Goal: Check status

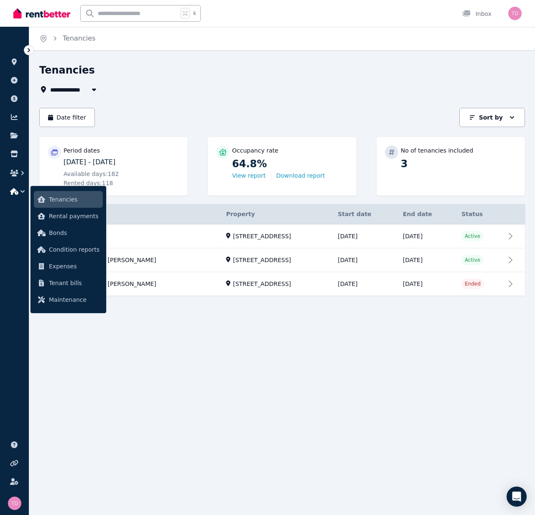
click at [200, 358] on div "**********" at bounding box center [267, 257] width 535 height 515
click at [188, 333] on div "**********" at bounding box center [267, 257] width 535 height 515
click at [258, 261] on link "View property details" at bounding box center [282, 260] width 486 height 23
